Goal: Task Accomplishment & Management: Manage account settings

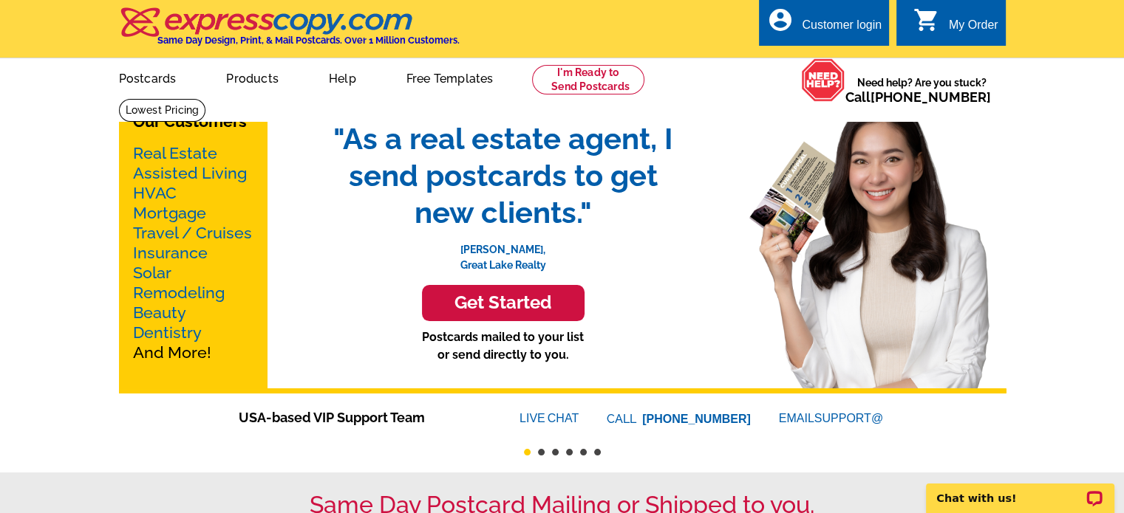
click at [841, 25] on div "Customer login" at bounding box center [842, 28] width 80 height 21
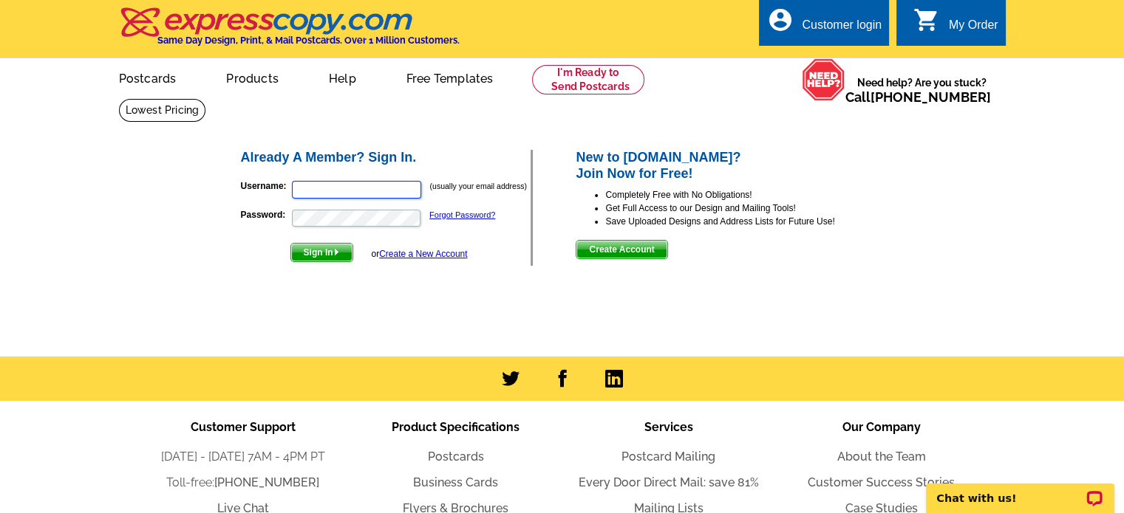
type input "[PERSON_NAME][EMAIL_ADDRESS][DOMAIN_NAME]"
click at [325, 247] on span "Sign In" at bounding box center [321, 253] width 61 height 18
